Goal: Communication & Community: Share content

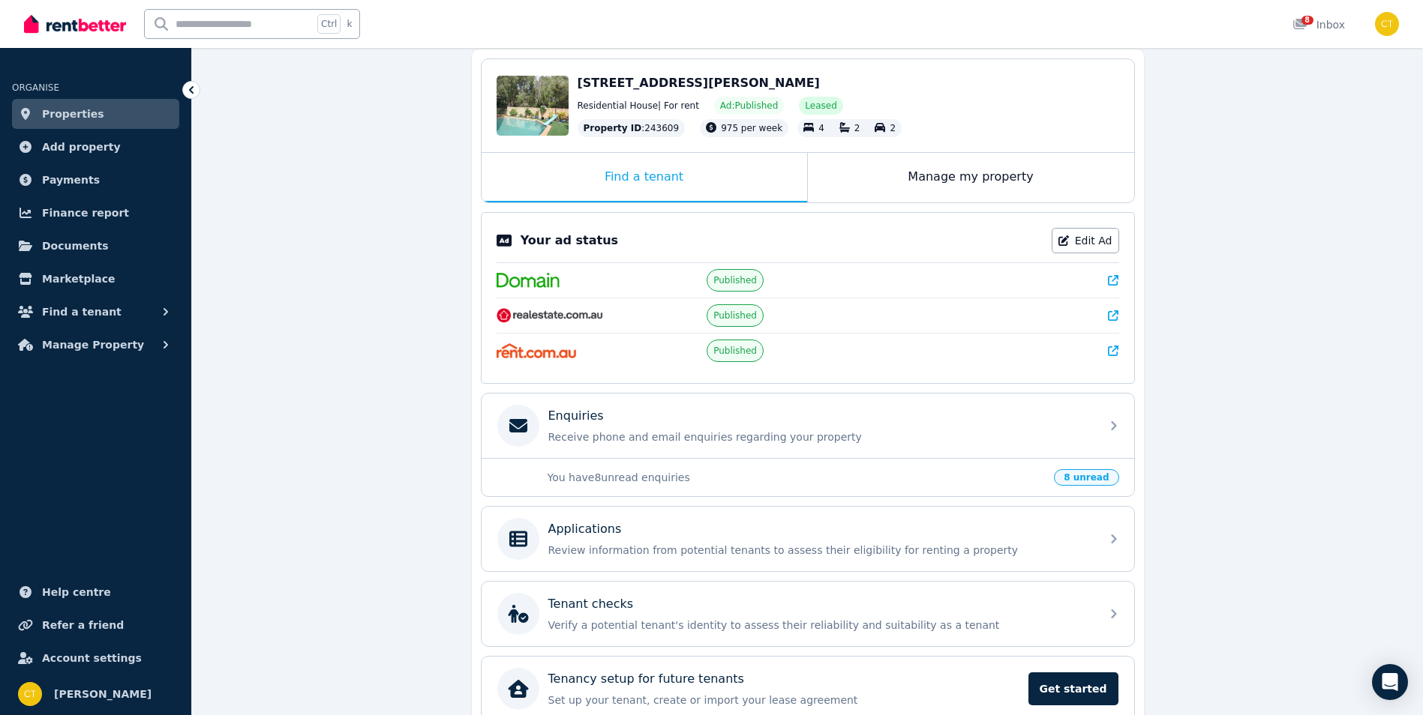
scroll to position [150, 0]
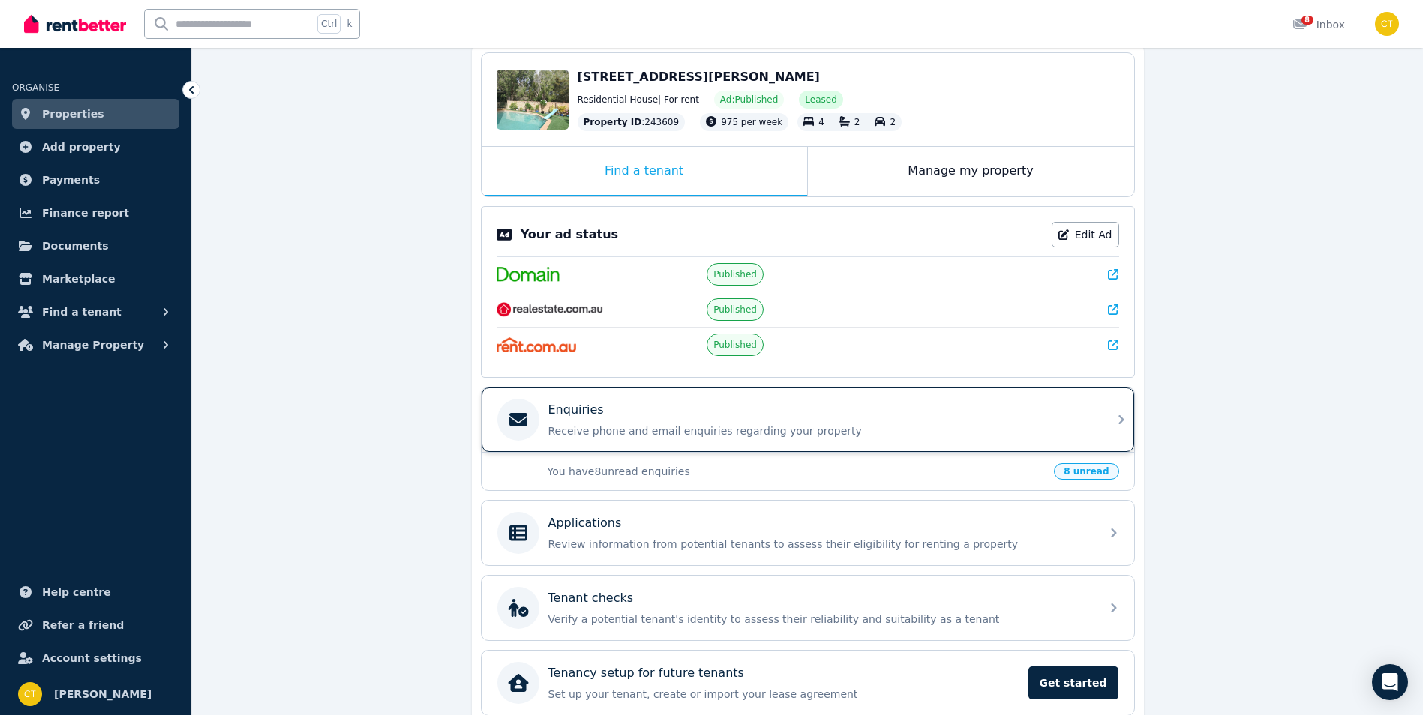
click at [931, 419] on div "Enquiries Receive phone and email enquiries regarding your property" at bounding box center [819, 419] width 543 height 37
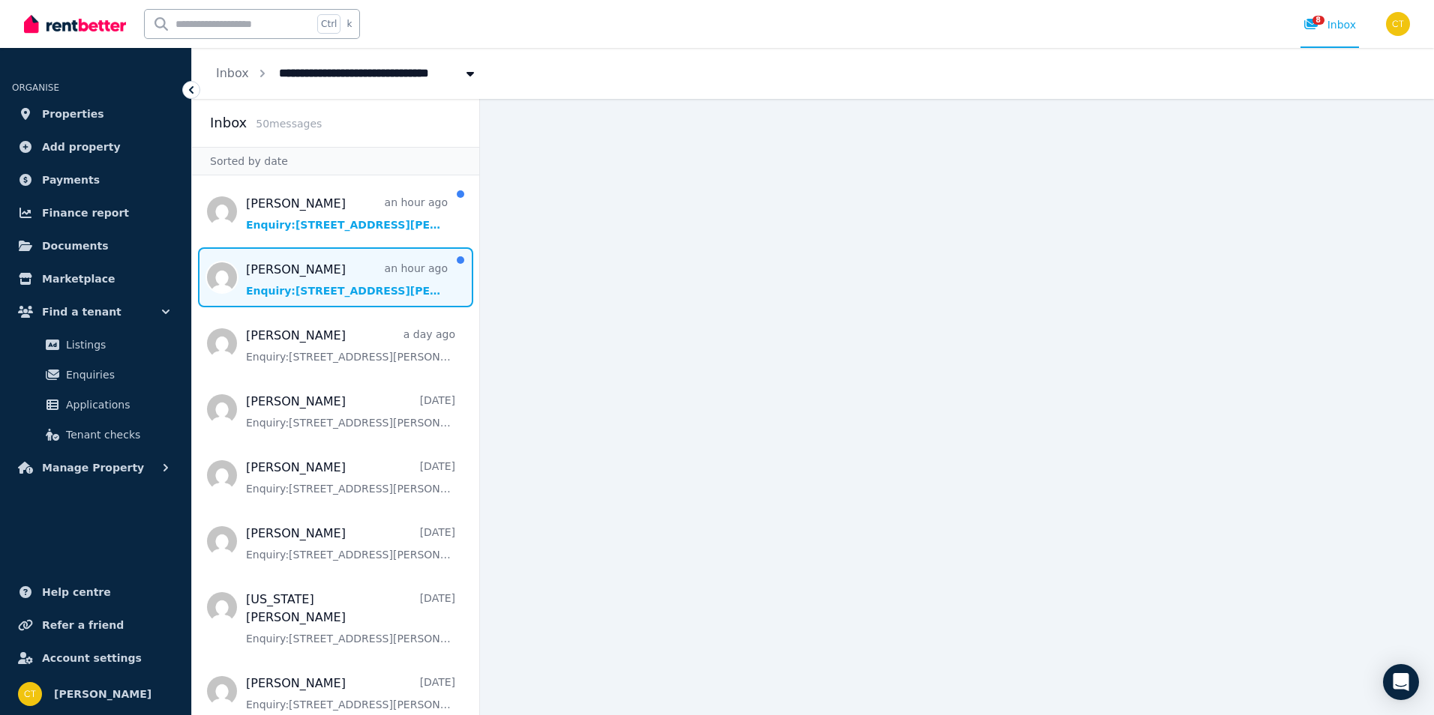
click at [308, 277] on span "Message list" at bounding box center [335, 277] width 287 height 60
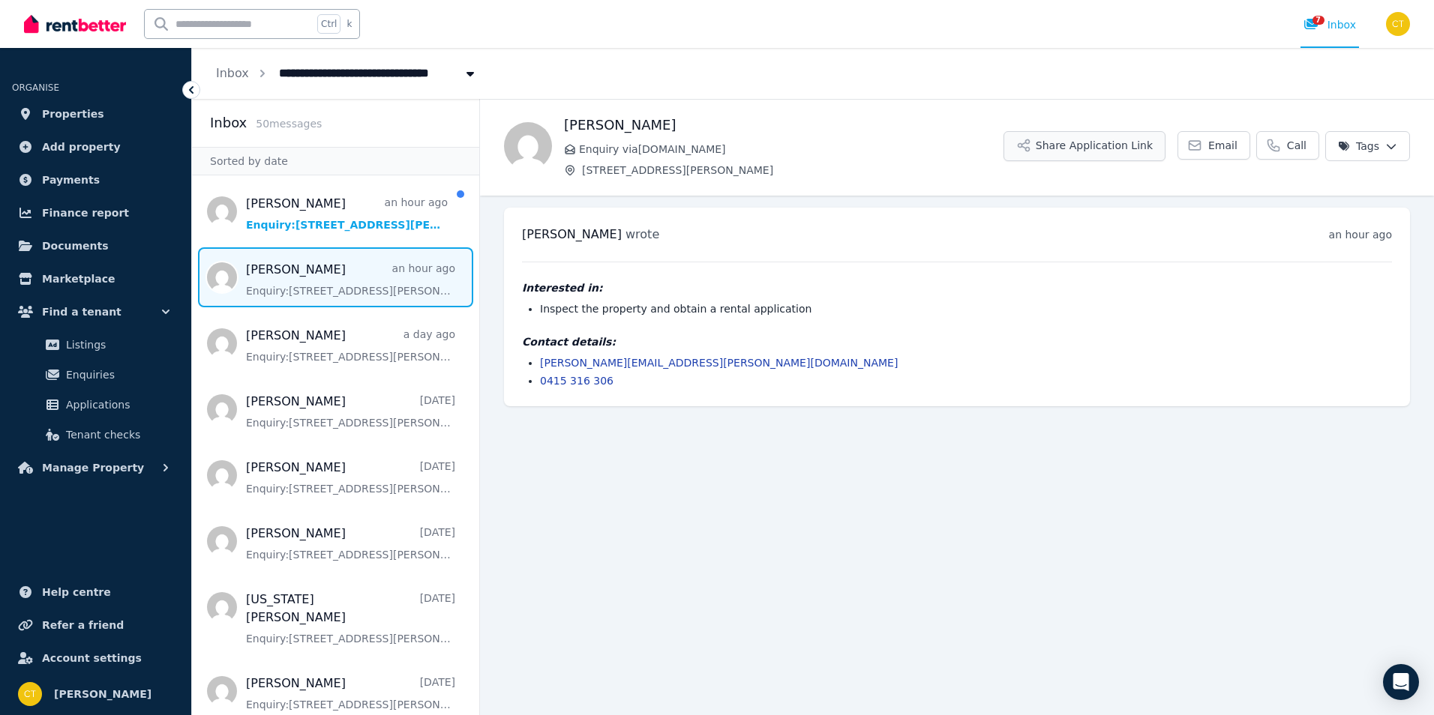
click at [1065, 143] on button "Share Application Link" at bounding box center [1084, 146] width 162 height 30
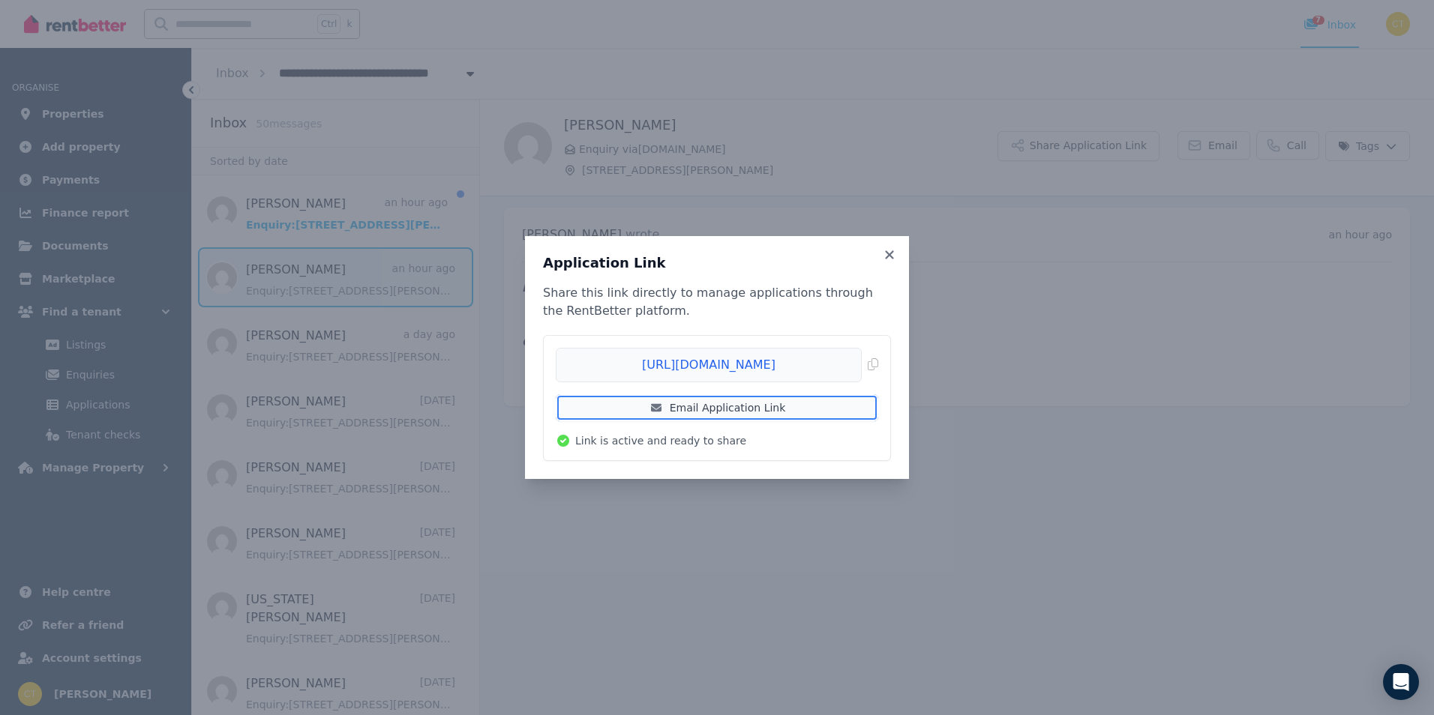
click at [714, 409] on link "Email Application Link" at bounding box center [717, 407] width 322 height 27
click at [884, 256] on icon at bounding box center [889, 254] width 15 height 13
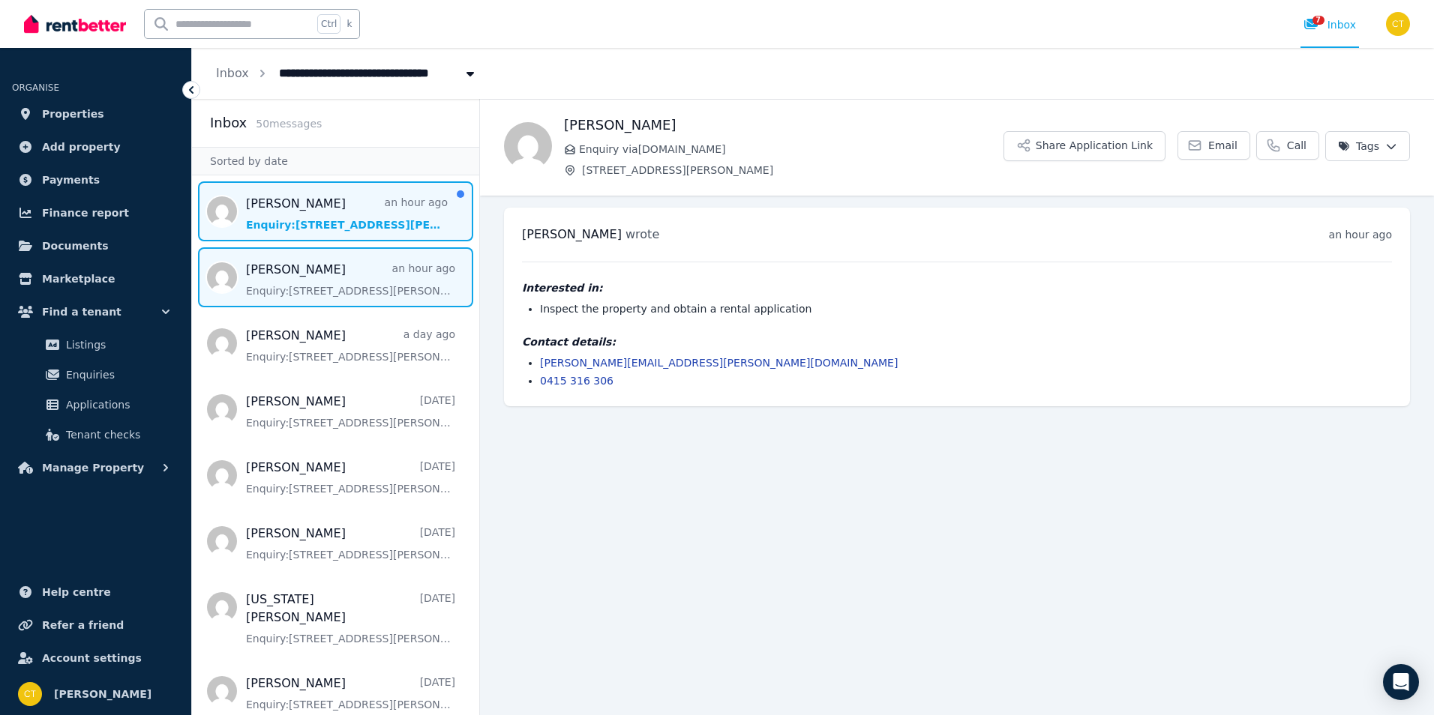
click at [327, 216] on span "Message list" at bounding box center [335, 211] width 287 height 60
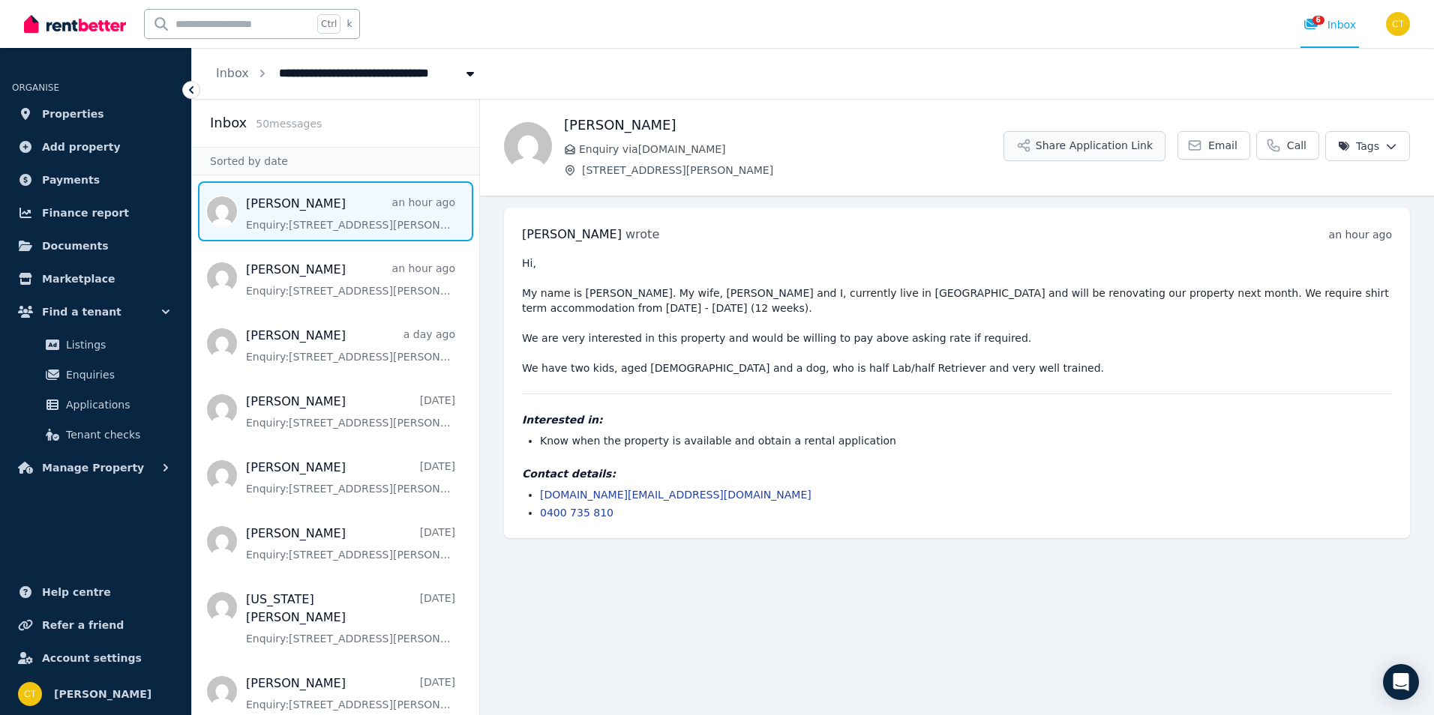
click at [1130, 149] on button "Share Application Link" at bounding box center [1084, 146] width 162 height 30
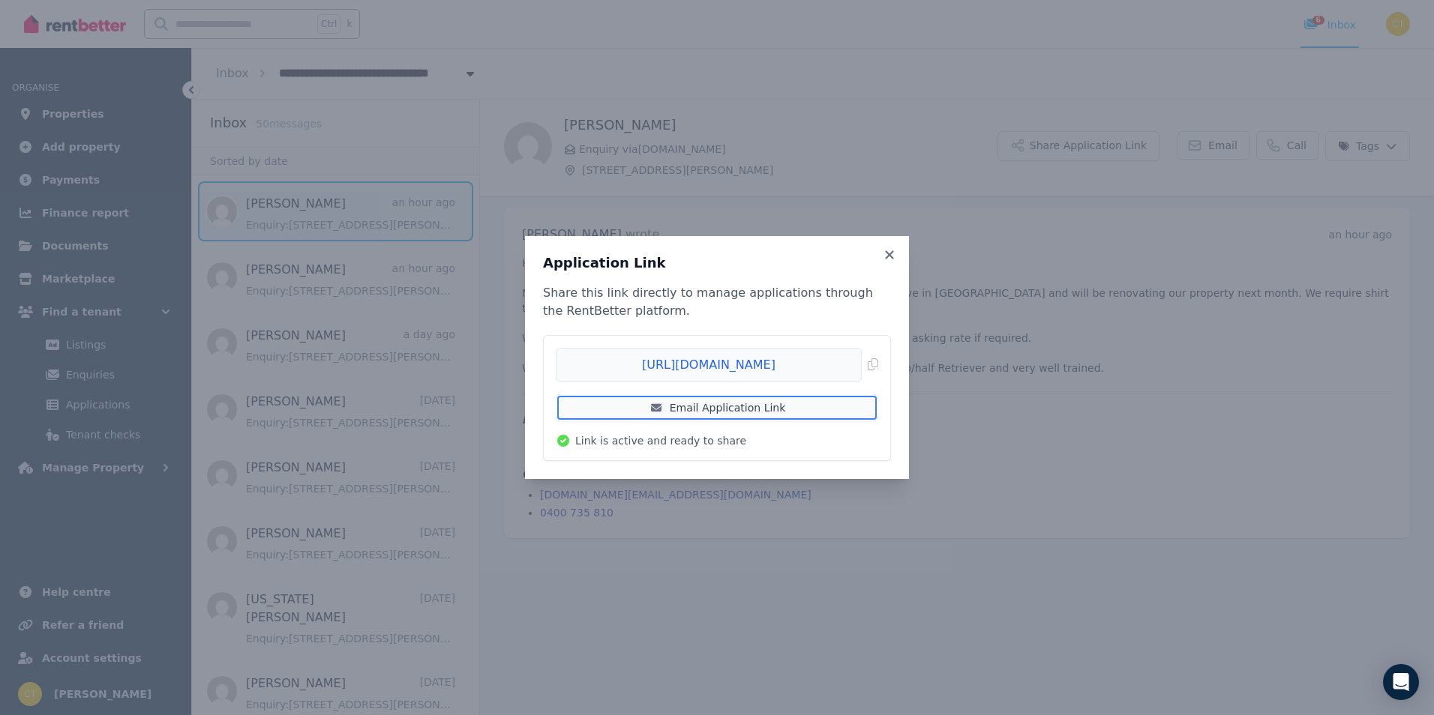
click at [699, 410] on link "Email Application Link" at bounding box center [717, 407] width 322 height 27
click at [891, 255] on icon at bounding box center [889, 254] width 15 height 13
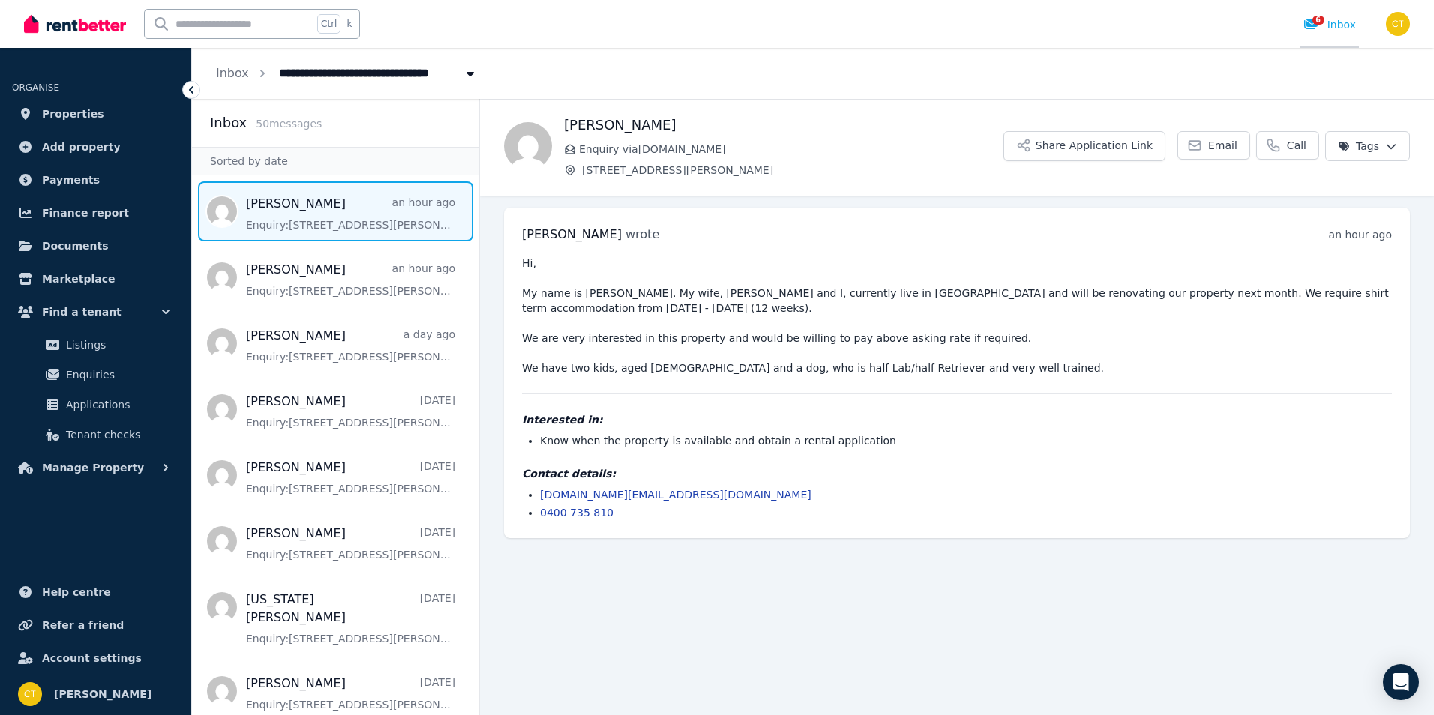
click at [1309, 22] on icon at bounding box center [1310, 24] width 13 height 10
